Goal: Task Accomplishment & Management: Use online tool/utility

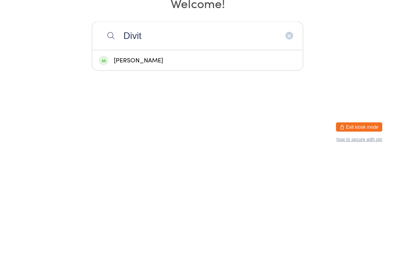
type input "Divit"
click at [155, 165] on div "[PERSON_NAME]" at bounding box center [197, 175] width 211 height 20
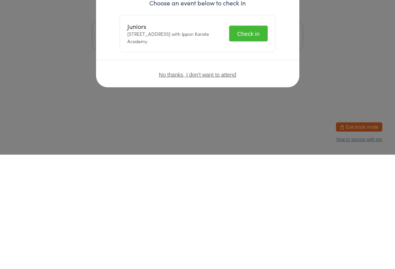
click at [251, 140] on button "Check in" at bounding box center [248, 148] width 39 height 16
click at [242, 145] on input "search" at bounding box center [197, 150] width 211 height 29
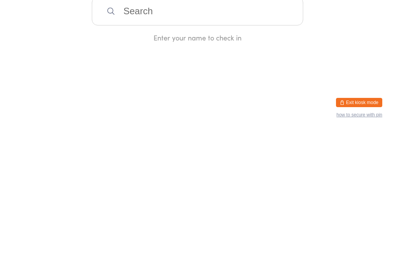
click at [348, 87] on html "You have now entered Kiosk Mode. Members will be able to check themselves in us…" at bounding box center [197, 134] width 395 height 269
click at [258, 146] on input "search" at bounding box center [197, 150] width 211 height 29
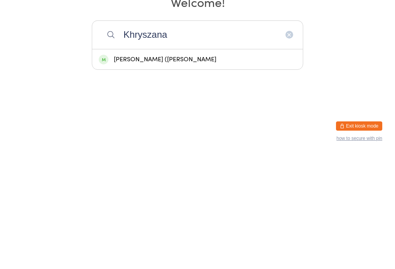
type input "Khryszana"
click at [192, 165] on div "[PERSON_NAME] ([PERSON_NAME]" at bounding box center [197, 175] width 211 height 20
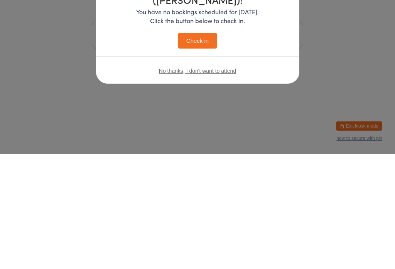
click at [204, 150] on div "Welcome, [PERSON_NAME] ([PERSON_NAME])! You have no bookings scheduled for [DAT…" at bounding box center [197, 134] width 395 height 269
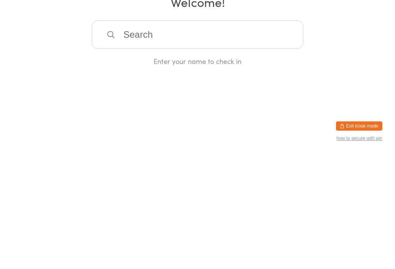
click at [205, 150] on html "You have now entered Kiosk Mode. Members will be able to check themselves in us…" at bounding box center [197, 134] width 395 height 269
click at [268, 140] on input "search" at bounding box center [197, 150] width 211 height 29
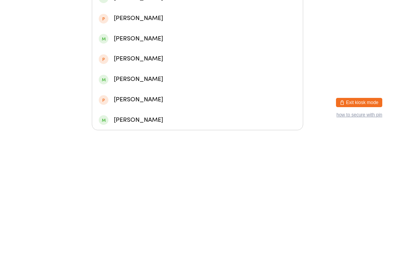
type input "Brayden"
click at [239, 91] on div "[PERSON_NAME]" at bounding box center [198, 96] width 198 height 10
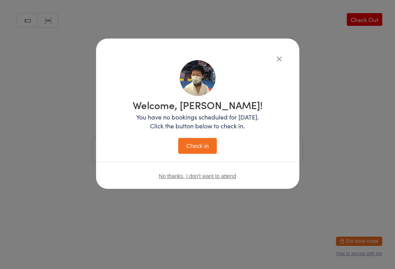
click at [212, 142] on button "Check in" at bounding box center [197, 146] width 39 height 16
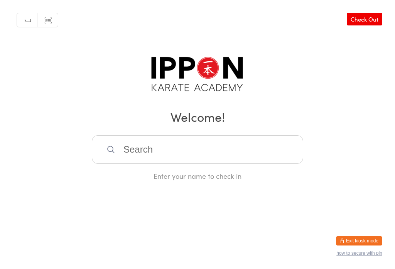
click at [118, 164] on input "search" at bounding box center [197, 150] width 211 height 29
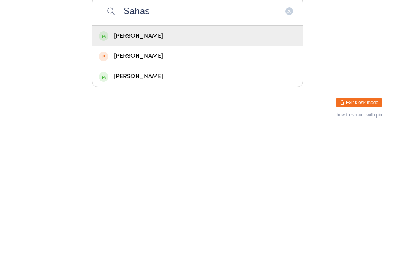
type input "Sahas"
click at [257, 170] on div "[PERSON_NAME]" at bounding box center [198, 175] width 198 height 10
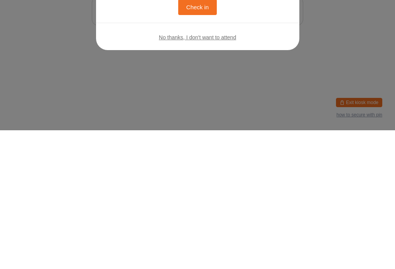
click at [280, 62] on button "button" at bounding box center [279, 58] width 9 height 9
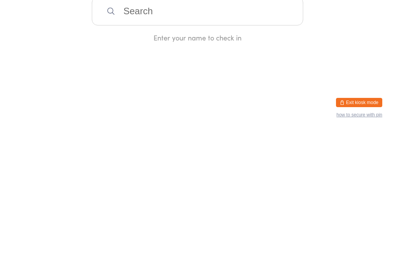
click at [164, 144] on input "search" at bounding box center [197, 150] width 211 height 29
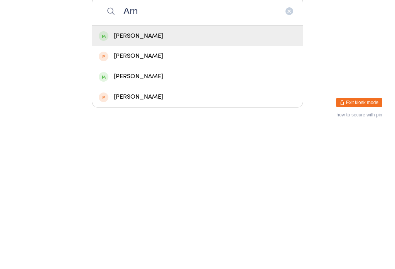
type input "Arn"
click at [106, 170] on span at bounding box center [104, 175] width 10 height 10
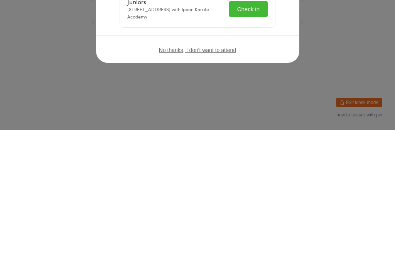
click at [229, 140] on button "Check in" at bounding box center [248, 148] width 39 height 16
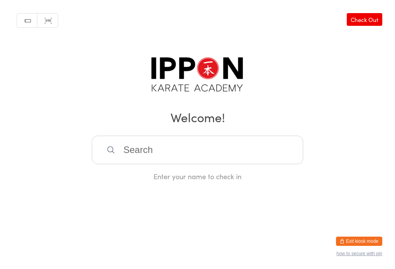
click at [165, 154] on input "search" at bounding box center [197, 150] width 211 height 29
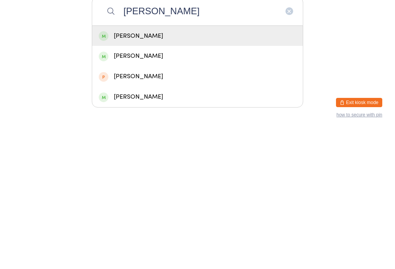
type input "[PERSON_NAME]"
click at [196, 170] on div "[PERSON_NAME]" at bounding box center [198, 175] width 198 height 10
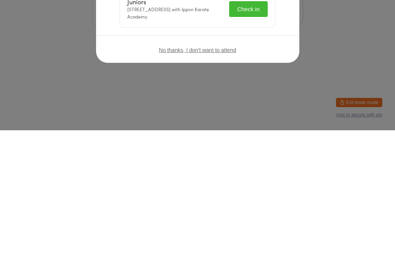
click at [256, 147] on button "Check in" at bounding box center [248, 148] width 39 height 16
